Goal: Task Accomplishment & Management: Manage account settings

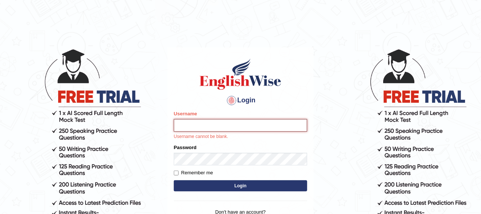
click at [229, 129] on input "Username" at bounding box center [240, 125] width 133 height 13
type input "vanni"
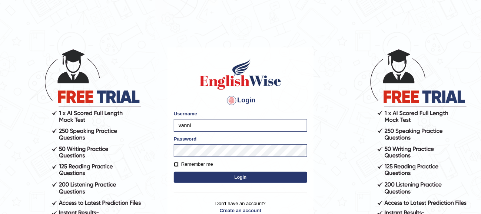
click at [178, 162] on input "Remember me" at bounding box center [176, 164] width 5 height 5
checkbox input "true"
click at [193, 172] on button "Login" at bounding box center [240, 177] width 133 height 11
